Goal: Navigation & Orientation: Find specific page/section

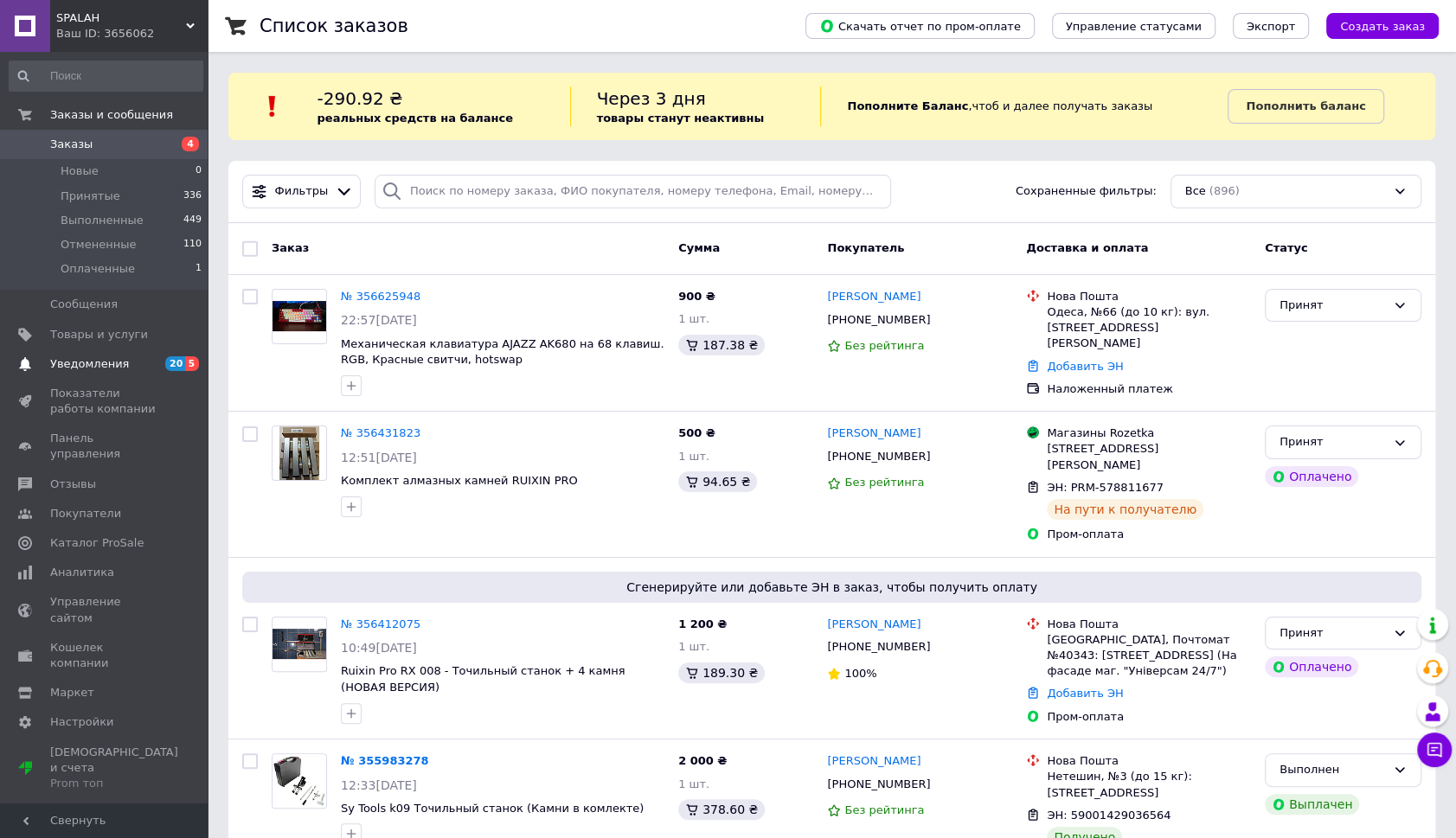
click at [87, 356] on span "Уведомления" at bounding box center [89, 364] width 79 height 16
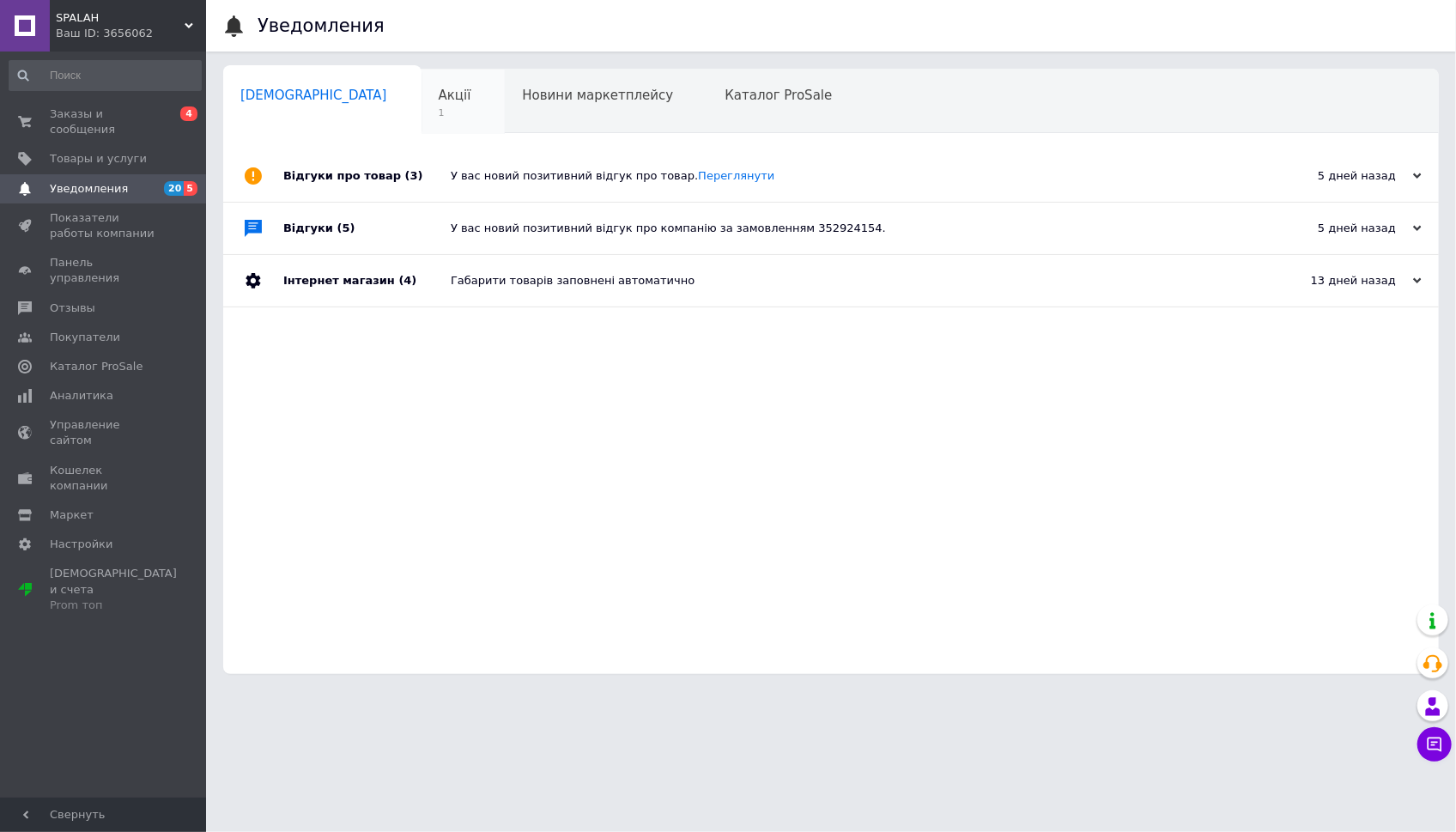
click at [439, 99] on span "Акції" at bounding box center [455, 95] width 33 height 16
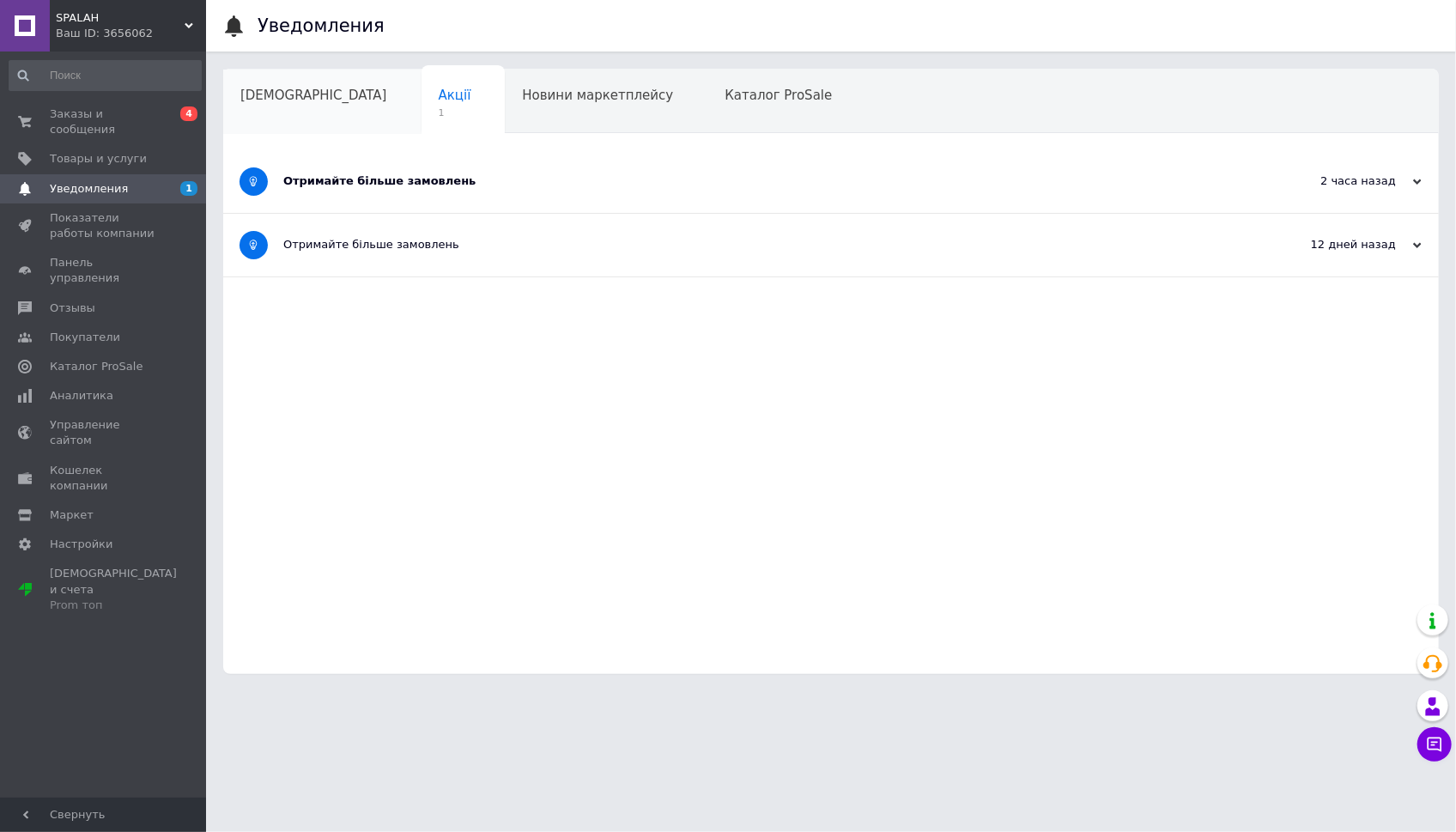
click at [268, 79] on div "[DEMOGRAPHIC_DATA]" at bounding box center [322, 102] width 198 height 65
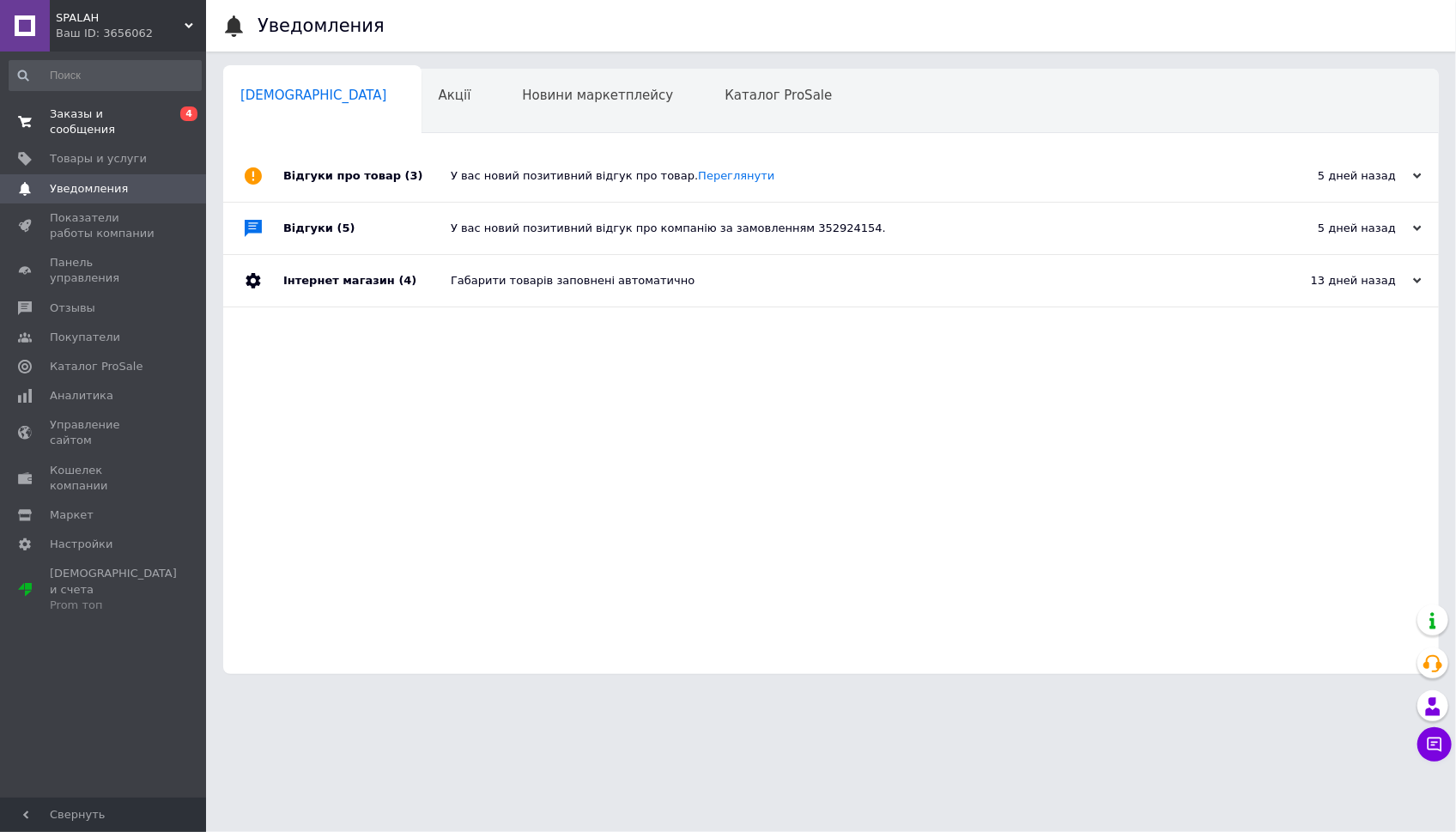
click at [86, 109] on span "Заказы и сообщения" at bounding box center [104, 122] width 109 height 31
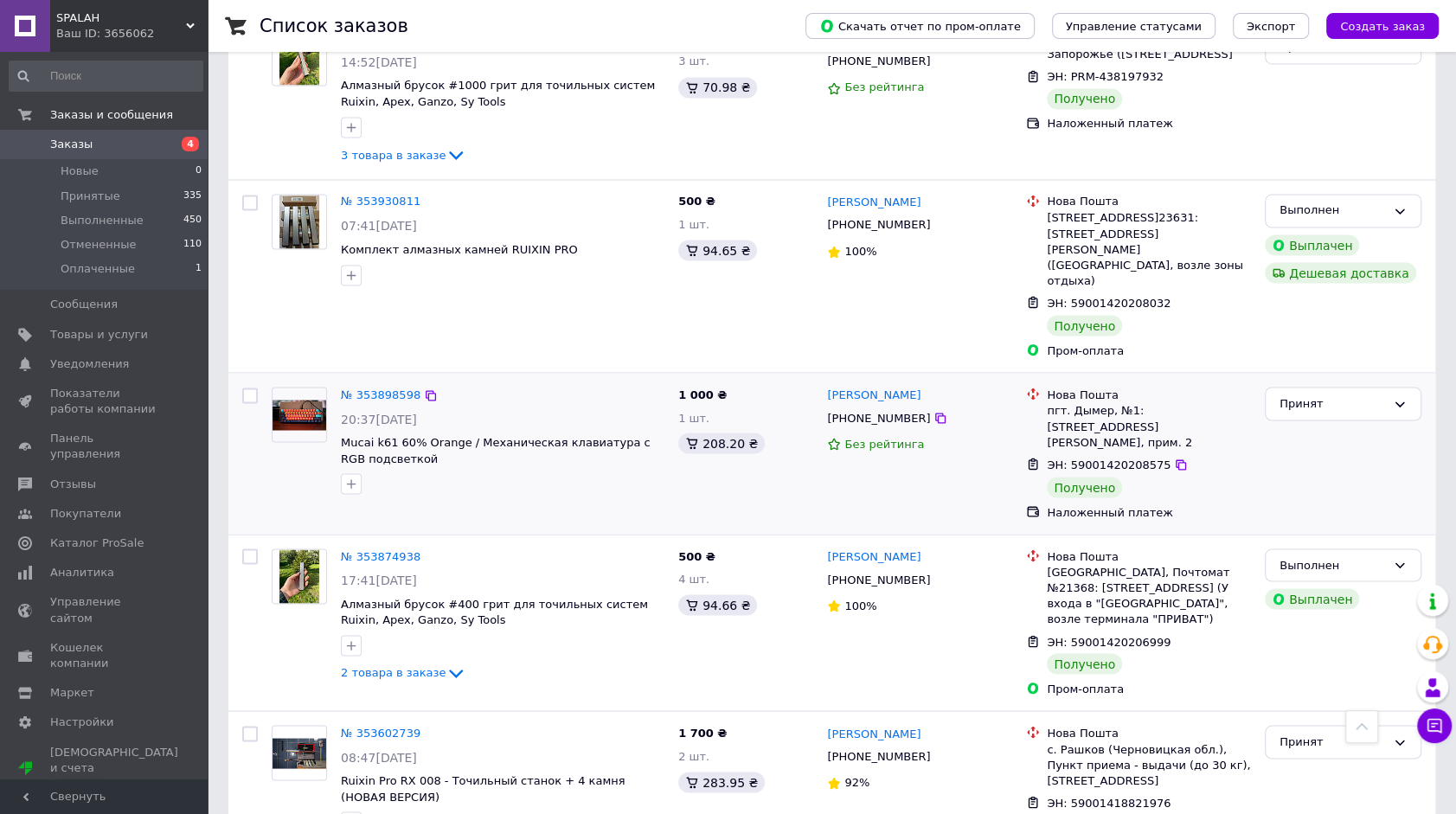
scroll to position [2437, 0]
